Goal: Task Accomplishment & Management: Use online tool/utility

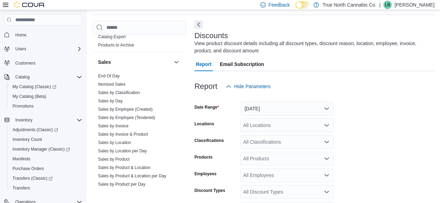
scroll to position [460, 0]
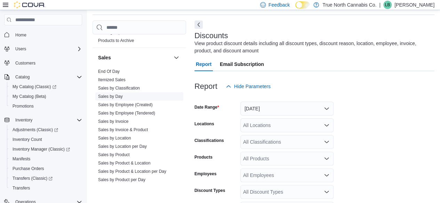
click at [106, 95] on link "Sales by Day" at bounding box center [110, 96] width 25 height 5
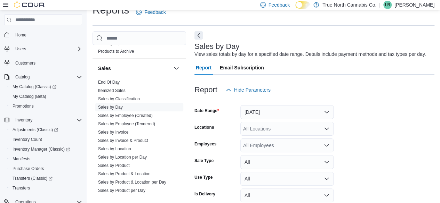
scroll to position [16, 0]
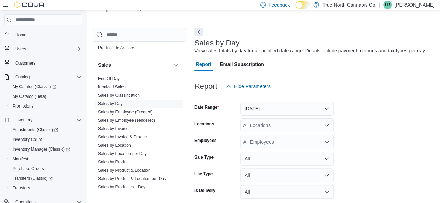
click at [310, 117] on form "Date Range [DATE] Locations All Locations Employees All Employees Sale Type All…" at bounding box center [314, 156] width 240 height 125
click at [310, 112] on button "[DATE]" at bounding box center [286, 109] width 93 height 14
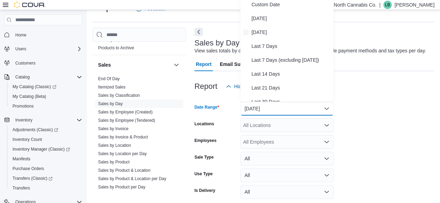
scroll to position [14, 0]
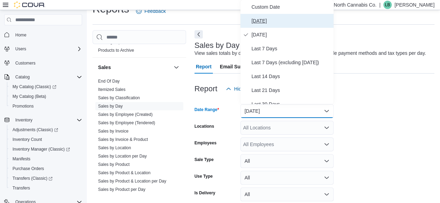
click at [299, 20] on span "[DATE]" at bounding box center [290, 21] width 79 height 8
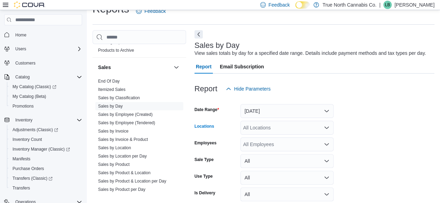
click at [287, 128] on div "All Locations" at bounding box center [286, 128] width 93 height 14
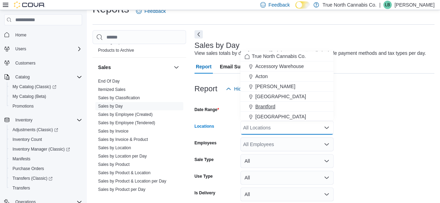
click at [285, 109] on div "Brantford" at bounding box center [286, 106] width 85 height 7
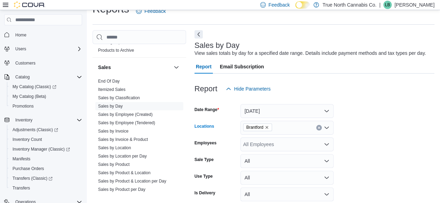
scroll to position [45, 0]
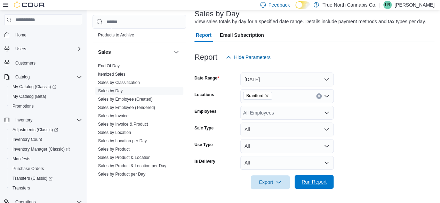
click at [312, 176] on div "Export Run Report" at bounding box center [263, 183] width 139 height 14
click at [310, 183] on span "Run Report" at bounding box center [313, 182] width 25 height 7
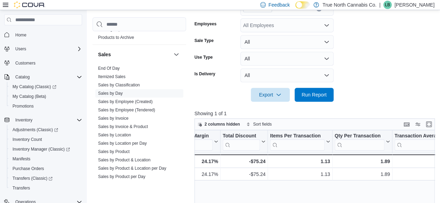
scroll to position [131, 0]
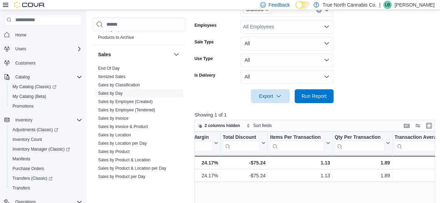
click at [308, 32] on div "All Employees" at bounding box center [286, 27] width 93 height 14
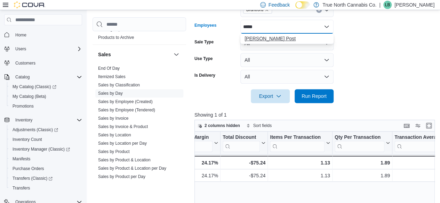
type input "*****"
click at [306, 40] on span "[PERSON_NAME] Post" at bounding box center [286, 38] width 85 height 7
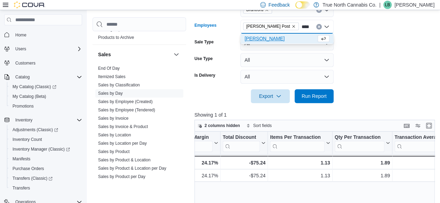
type input "****"
click at [296, 43] on button "[PERSON_NAME]" at bounding box center [286, 39] width 93 height 10
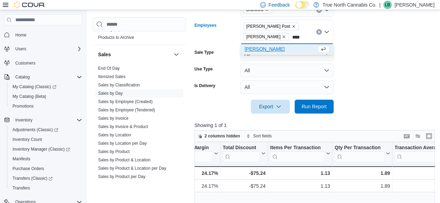
type input "****"
click at [297, 48] on span "[PERSON_NAME]" at bounding box center [280, 49] width 72 height 7
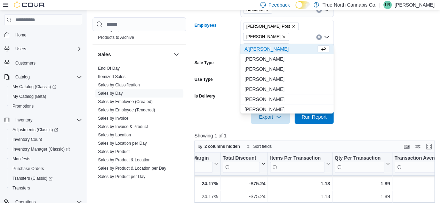
click at [342, 124] on div at bounding box center [315, 128] width 243 height 8
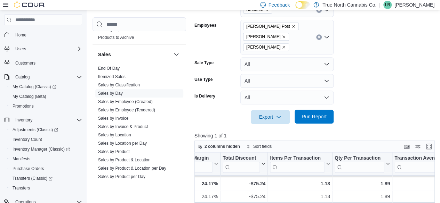
click at [327, 110] on span "Run Report" at bounding box center [314, 117] width 31 height 14
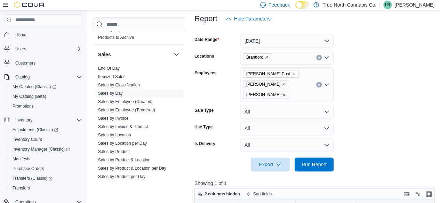
scroll to position [79, 0]
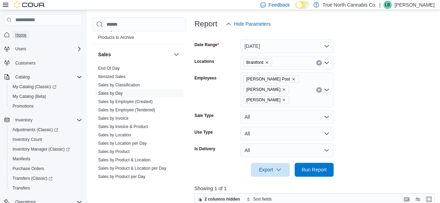
click at [21, 33] on span "Home" at bounding box center [20, 35] width 11 height 6
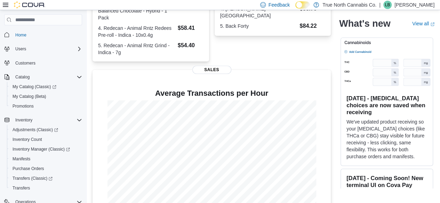
scroll to position [214, 0]
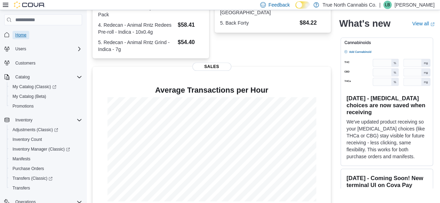
click at [27, 33] on link "Home" at bounding box center [21, 35] width 17 height 8
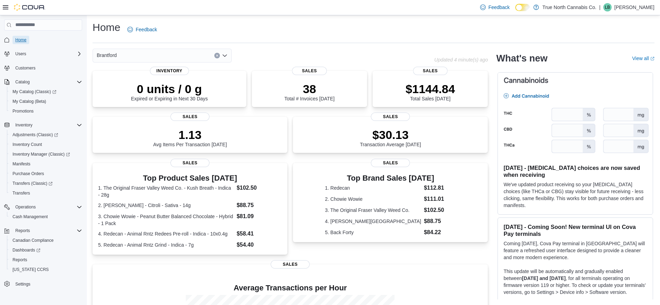
scroll to position [107, 0]
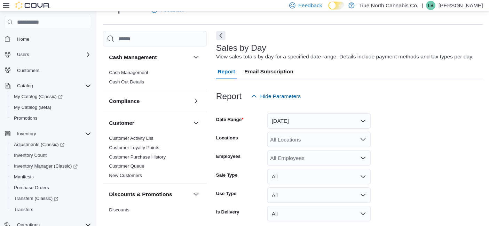
scroll to position [16, 0]
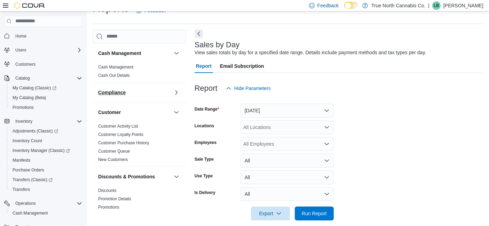
drag, startPoint x: 433, startPoint y: 0, endPoint x: 131, endPoint y: 89, distance: 314.6
click at [131, 89] on button "Compliance" at bounding box center [134, 92] width 73 height 7
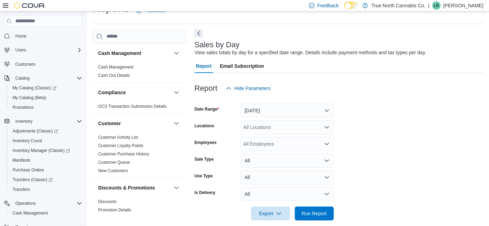
click at [200, 35] on button "Next" at bounding box center [198, 33] width 8 height 8
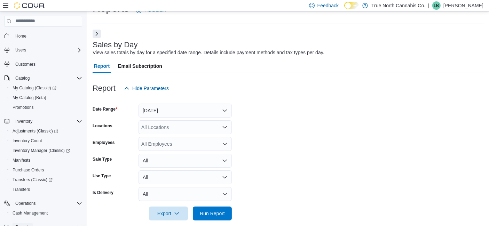
click at [23, 203] on span "Reports" at bounding box center [22, 227] width 15 height 8
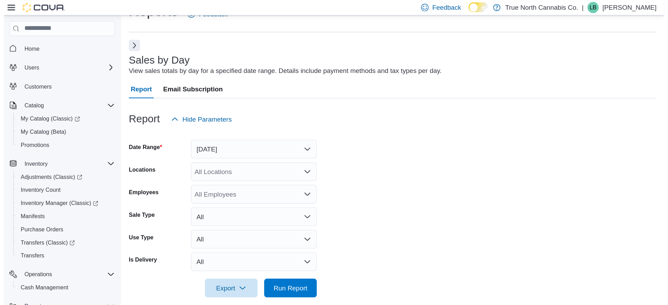
scroll to position [0, 0]
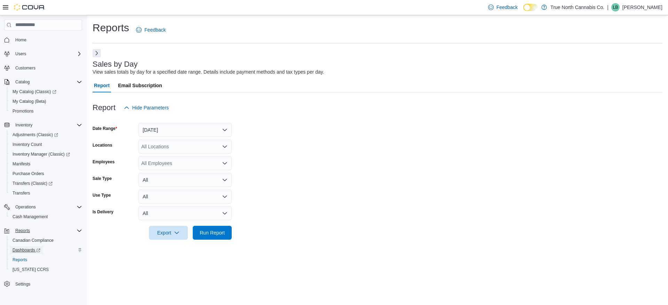
drag, startPoint x: 488, startPoint y: 4, endPoint x: 24, endPoint y: 251, distance: 525.5
click at [24, 203] on span "Dashboards" at bounding box center [27, 251] width 28 height 6
